Goal: Task Accomplishment & Management: Manage account settings

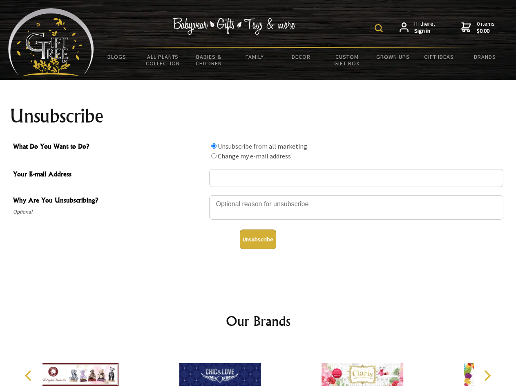
click at [380, 28] on img at bounding box center [379, 28] width 8 height 8
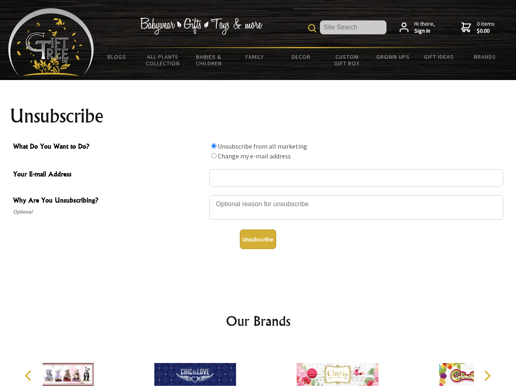
click at [258, 195] on div at bounding box center [356, 209] width 294 height 29
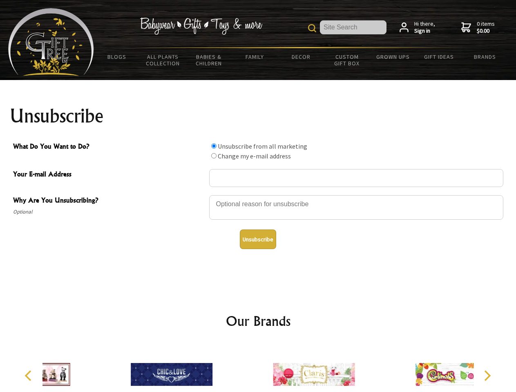
click at [214, 146] on input "What Do You Want to Do?" at bounding box center [213, 145] width 5 height 5
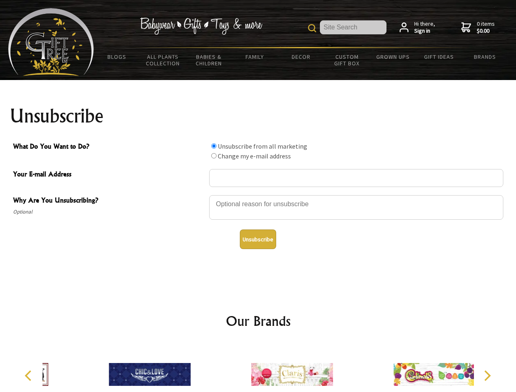
click at [214, 156] on input "What Do You Want to Do?" at bounding box center [213, 155] width 5 height 5
radio input "true"
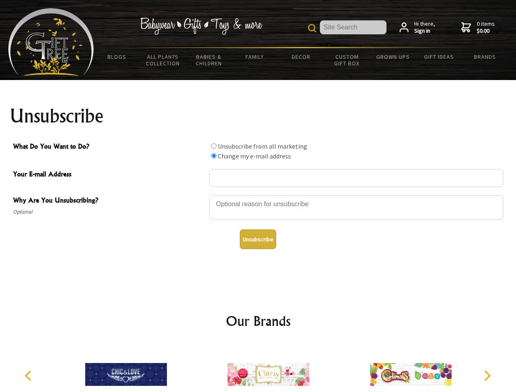
click at [258, 239] on button "Unsubscribe" at bounding box center [258, 240] width 36 height 20
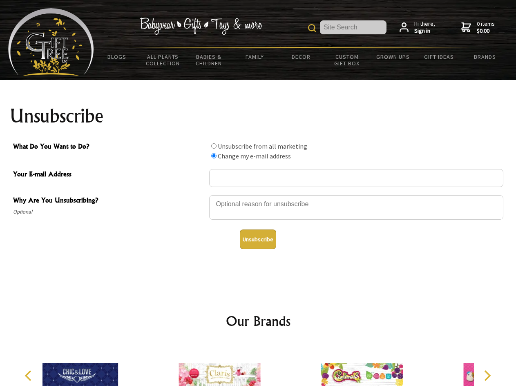
click at [29, 376] on icon "Previous" at bounding box center [29, 376] width 11 height 11
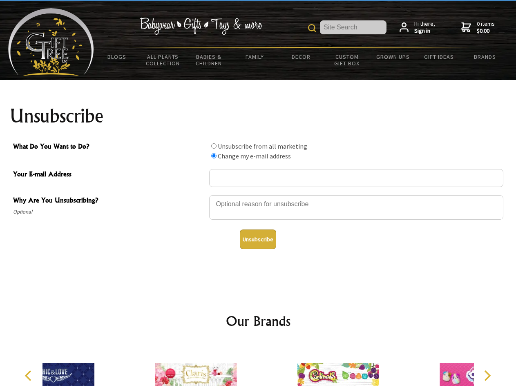
click at [487, 376] on icon "Next" at bounding box center [486, 376] width 11 height 11
